Goal: Find specific page/section: Find specific page/section

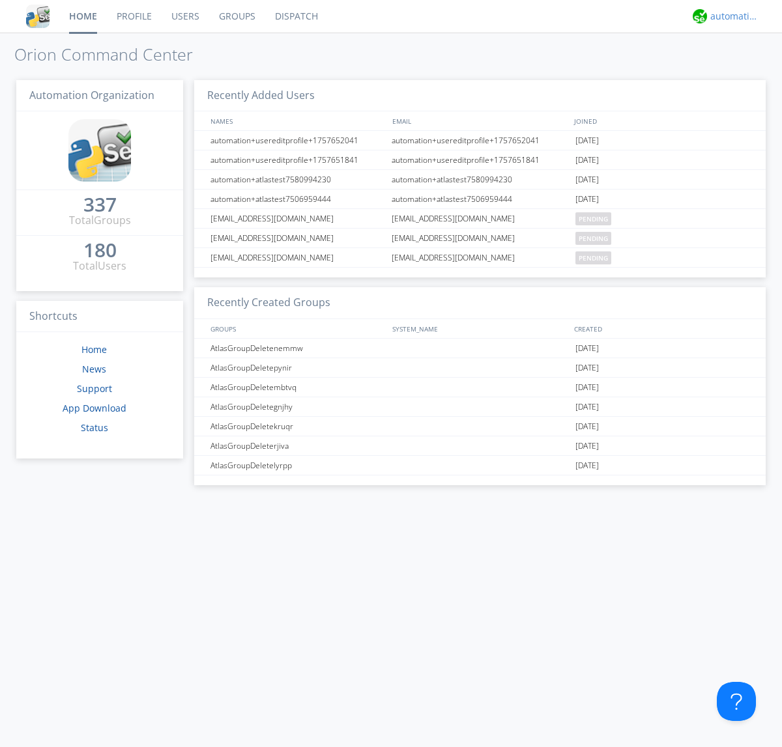
click at [731, 16] on div "automation+atlas" at bounding box center [734, 16] width 49 height 13
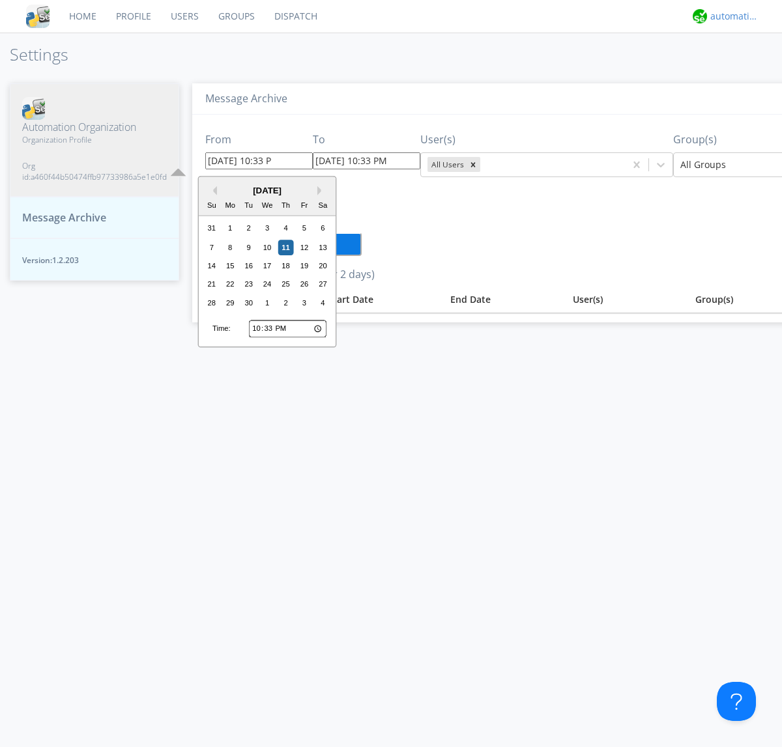
type input "[DATE] 10:33 PM"
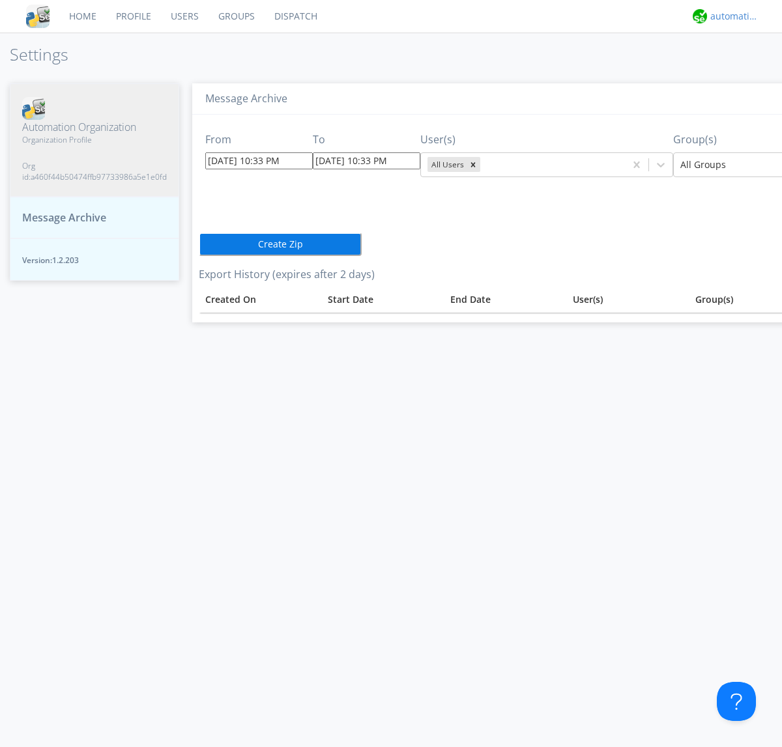
click at [731, 16] on div "automation+atlas" at bounding box center [734, 16] width 49 height 13
